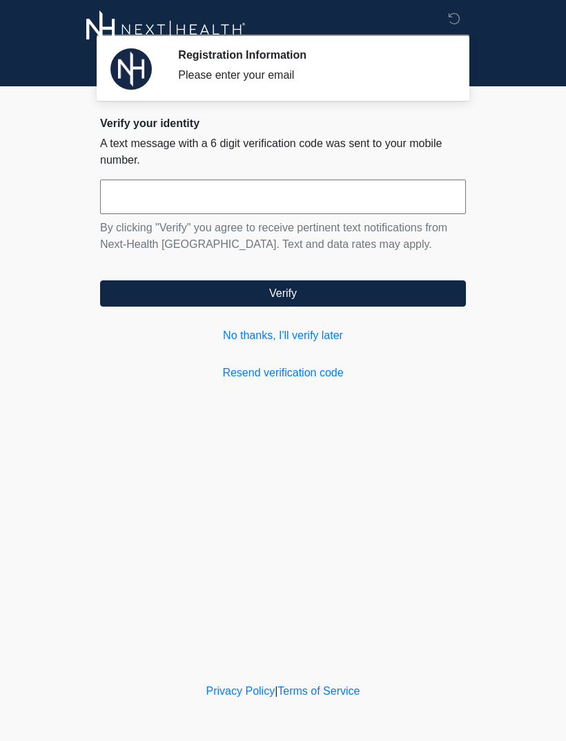
click at [154, 193] on input "text" at bounding box center [283, 197] width 366 height 35
type input "******"
click at [319, 299] on button "Verify" at bounding box center [283, 293] width 366 height 26
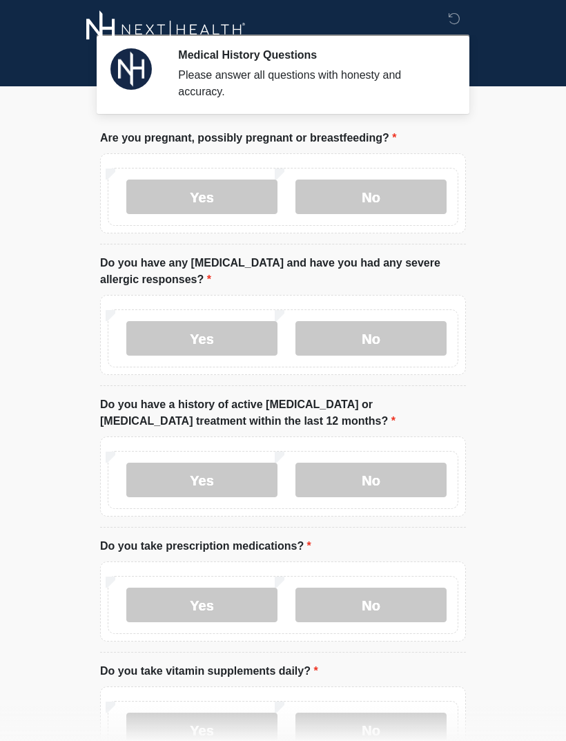
click at [386, 195] on label "No" at bounding box center [371, 197] width 151 height 35
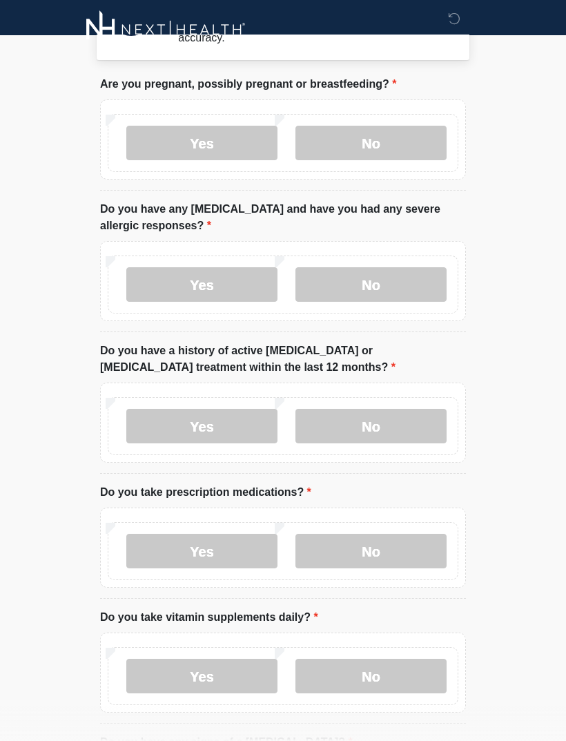
scroll to position [61, 0]
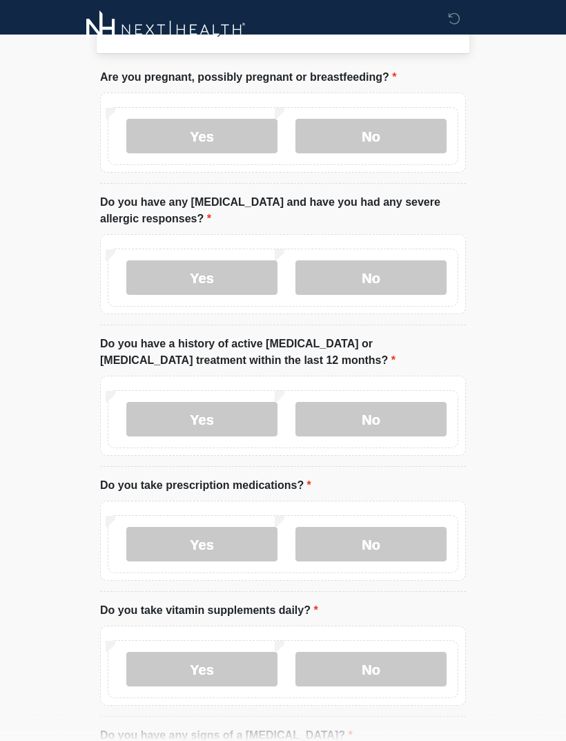
click at [379, 279] on label "No" at bounding box center [371, 277] width 151 height 35
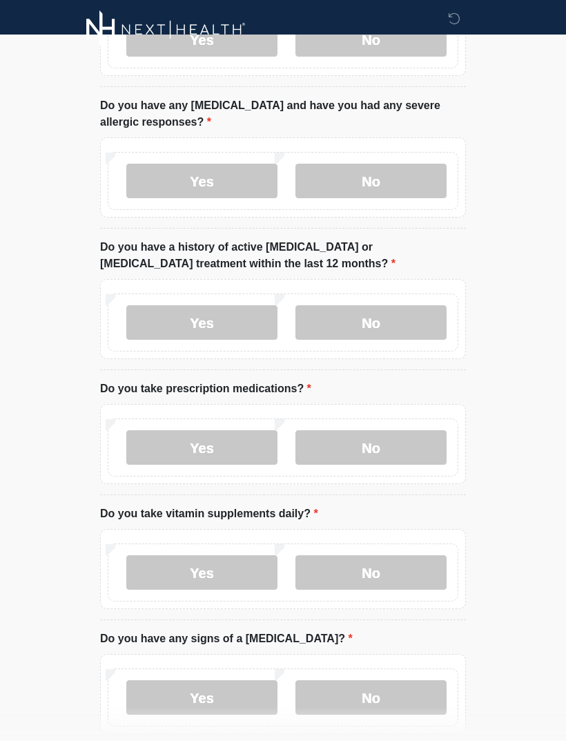
scroll to position [165, 0]
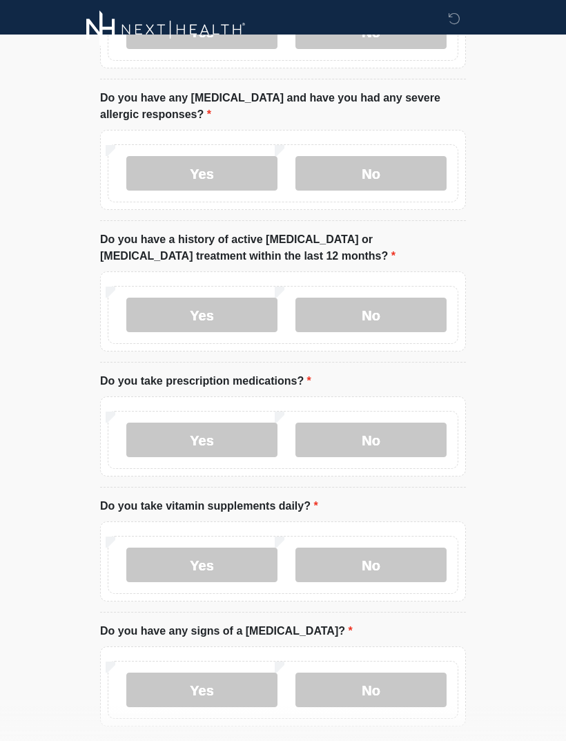
click at [387, 313] on label "No" at bounding box center [371, 315] width 151 height 35
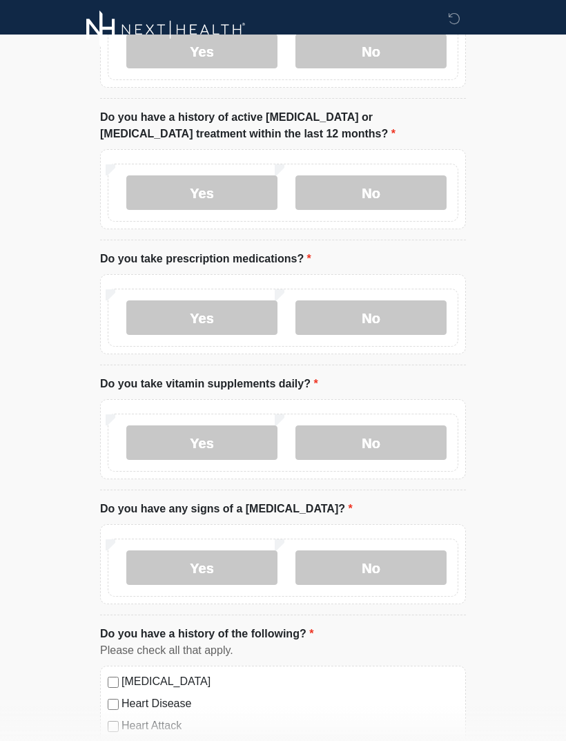
scroll to position [288, 0]
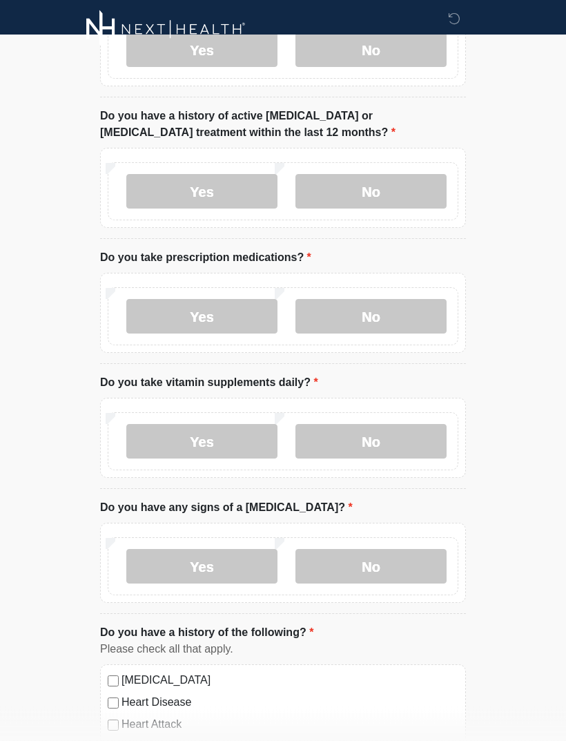
click at [379, 316] on label "No" at bounding box center [371, 317] width 151 height 35
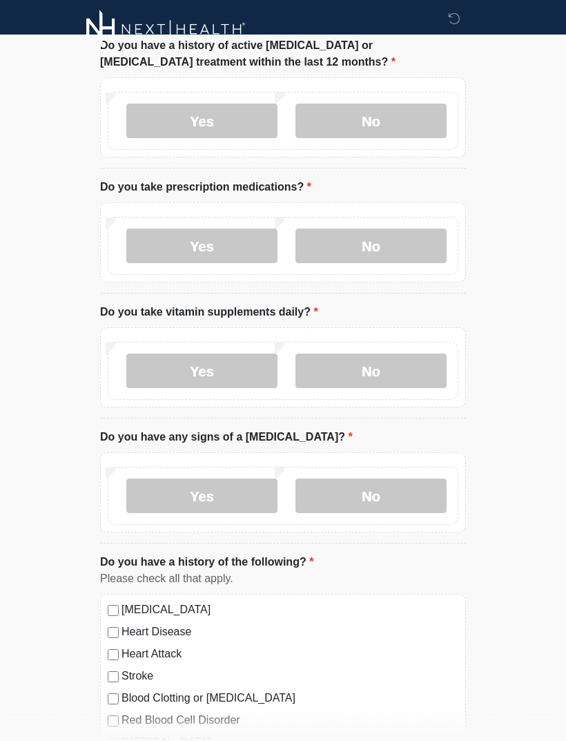
scroll to position [365, 0]
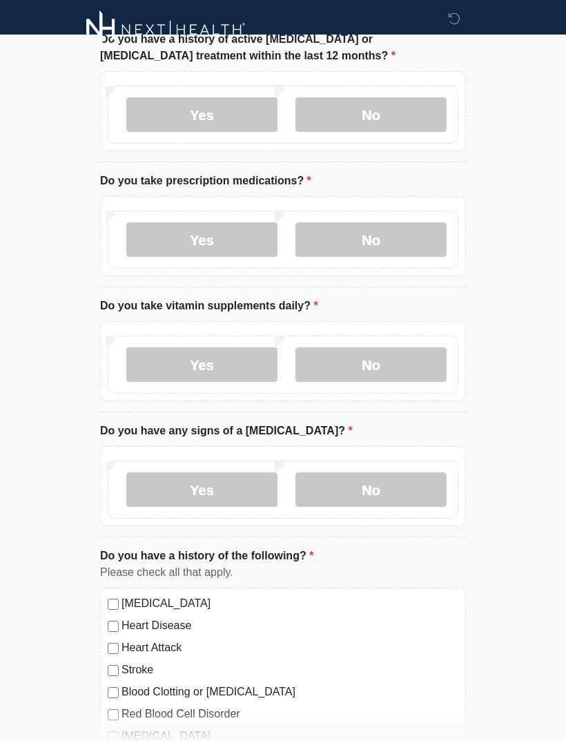
click at [227, 367] on label "Yes" at bounding box center [201, 364] width 151 height 35
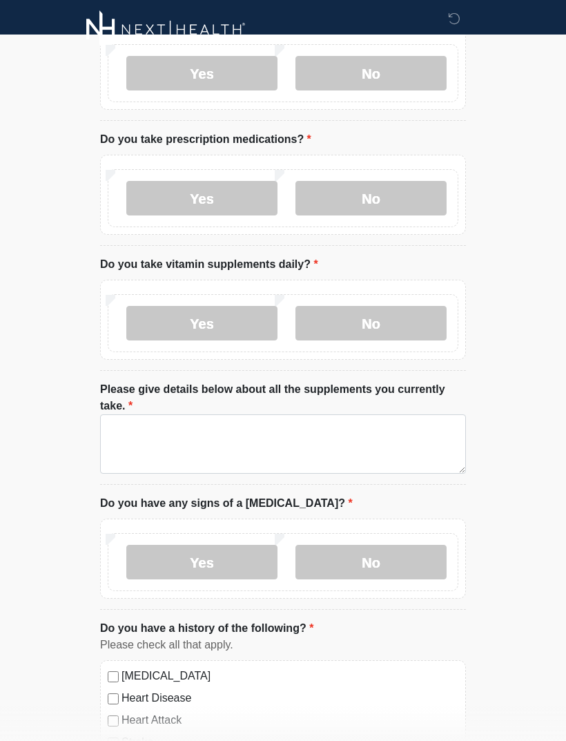
scroll to position [414, 0]
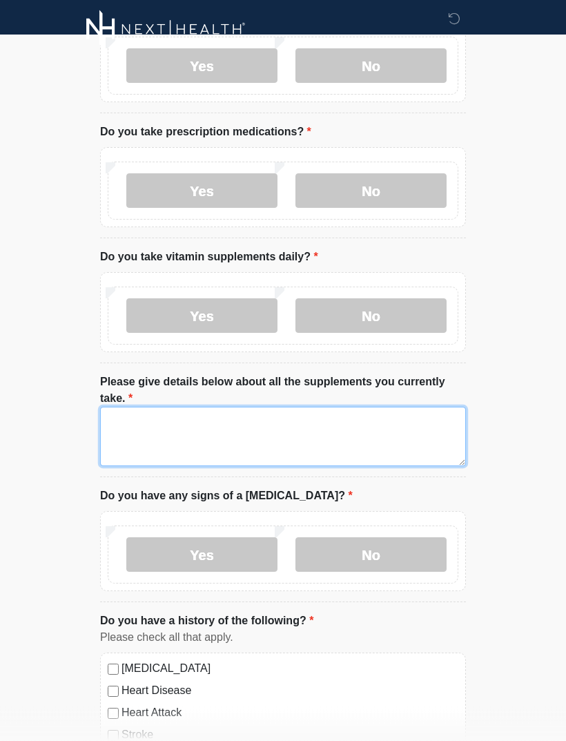
click at [144, 427] on textarea "Please give details below about all the supplements you currently take." at bounding box center [283, 437] width 366 height 59
click at [128, 440] on textarea "*****" at bounding box center [283, 437] width 366 height 59
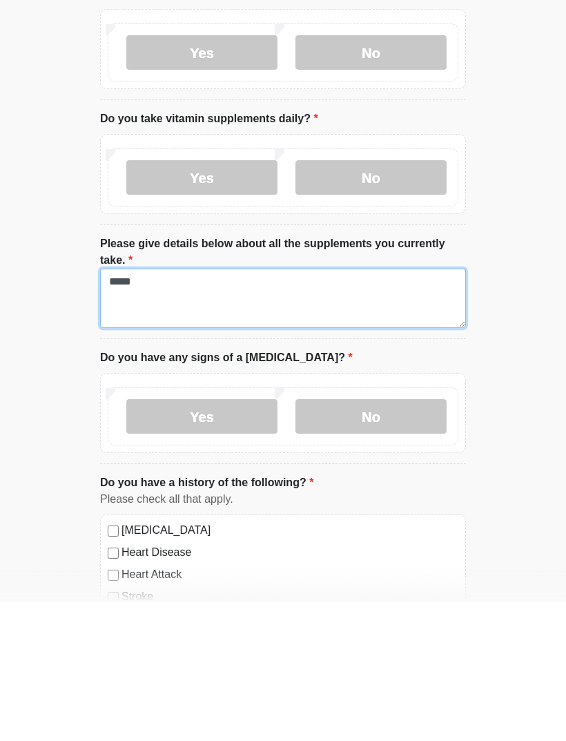
type textarea "*****"
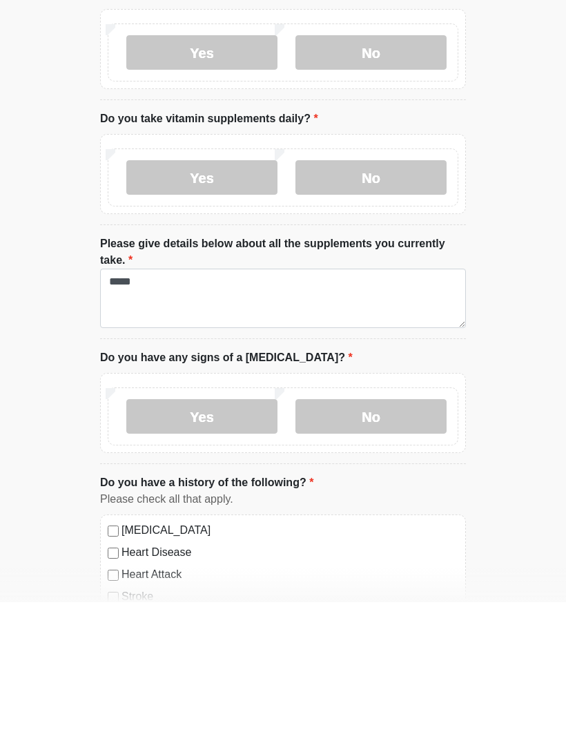
click at [373, 538] on label "No" at bounding box center [371, 555] width 151 height 35
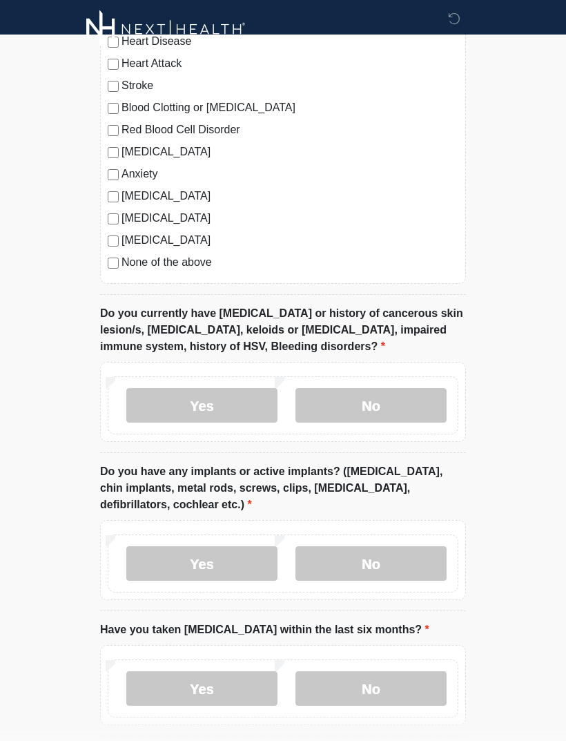
scroll to position [1068, 0]
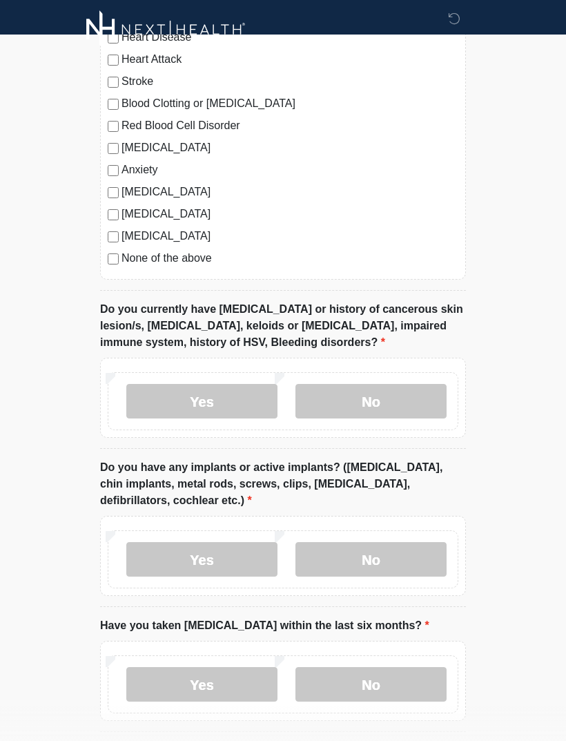
click at [388, 404] on label "No" at bounding box center [371, 401] width 151 height 35
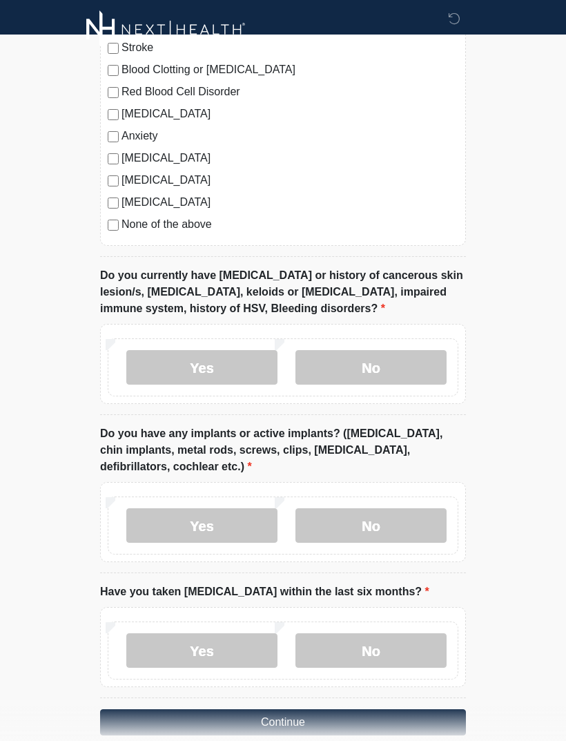
scroll to position [1123, 0]
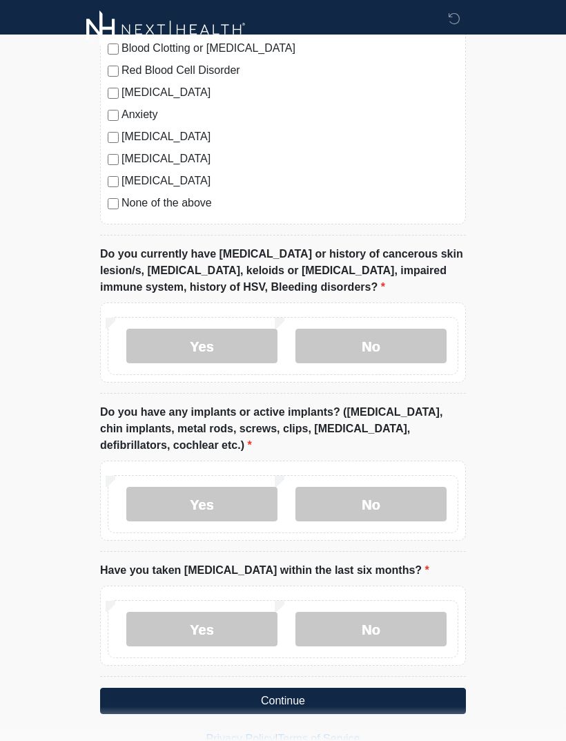
click at [376, 497] on label "No" at bounding box center [371, 504] width 151 height 35
click at [384, 625] on label "No" at bounding box center [371, 629] width 151 height 35
click at [341, 700] on button "Continue" at bounding box center [283, 701] width 366 height 26
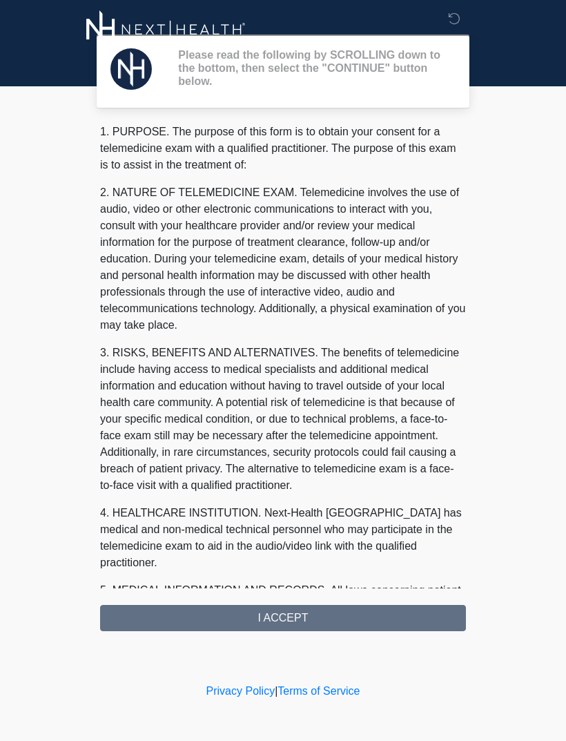
scroll to position [0, 0]
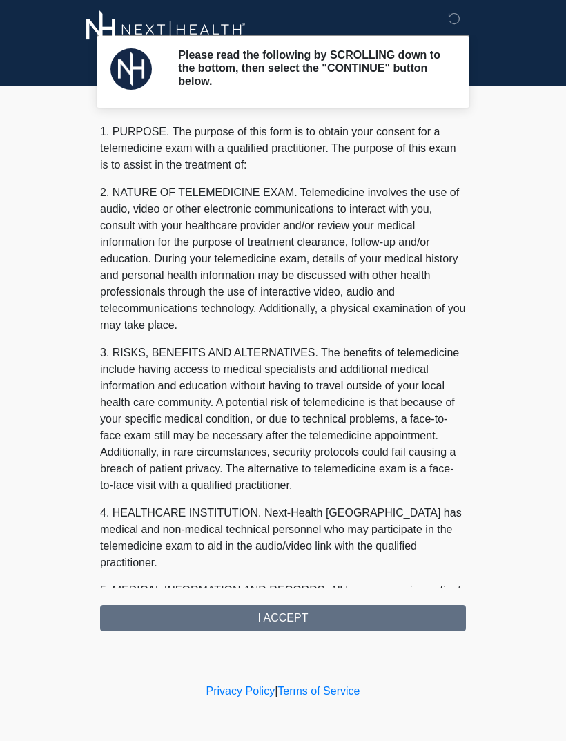
click at [315, 617] on div "1. PURPOSE. The purpose of this form is to obtain your consent for a telemedici…" at bounding box center [283, 378] width 366 height 508
click at [288, 619] on div "1. PURPOSE. The purpose of this form is to obtain your consent for a telemedici…" at bounding box center [283, 378] width 366 height 508
click at [292, 621] on div "1. PURPOSE. The purpose of this form is to obtain your consent for a telemedici…" at bounding box center [283, 378] width 366 height 508
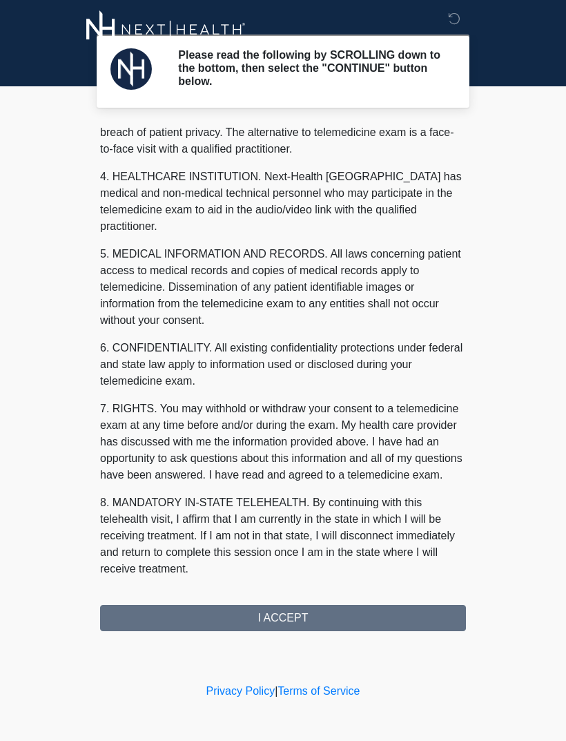
scroll to position [353, 0]
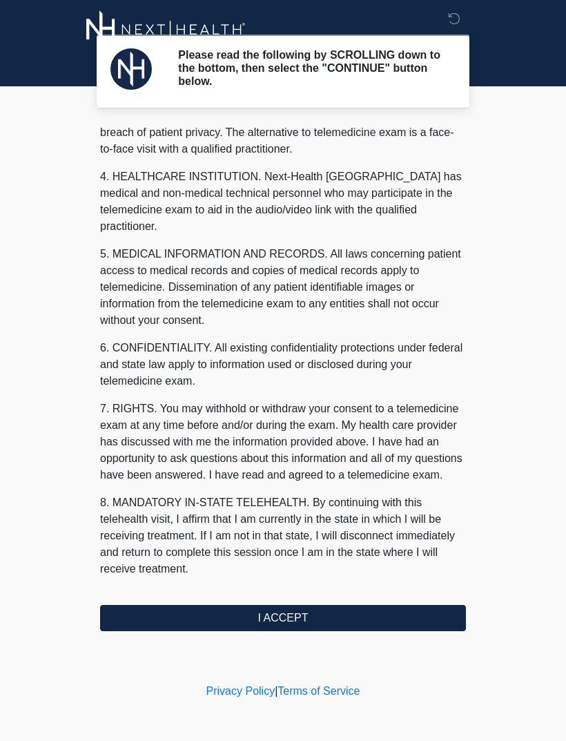
click at [318, 618] on button "I ACCEPT" at bounding box center [283, 618] width 366 height 26
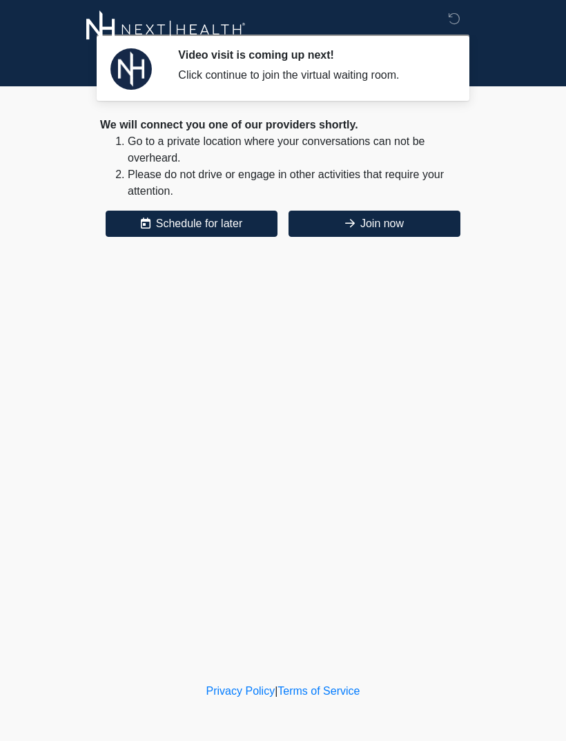
click at [396, 213] on button "Join now" at bounding box center [375, 224] width 172 height 26
